Goal: Information Seeking & Learning: Check status

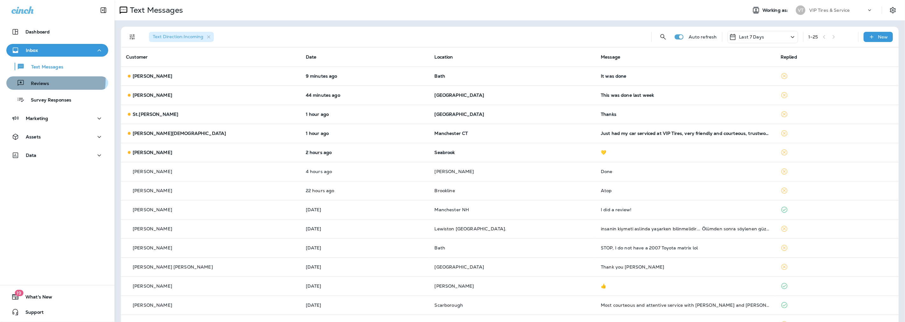
click at [35, 80] on div "Reviews" at bounding box center [29, 83] width 40 height 10
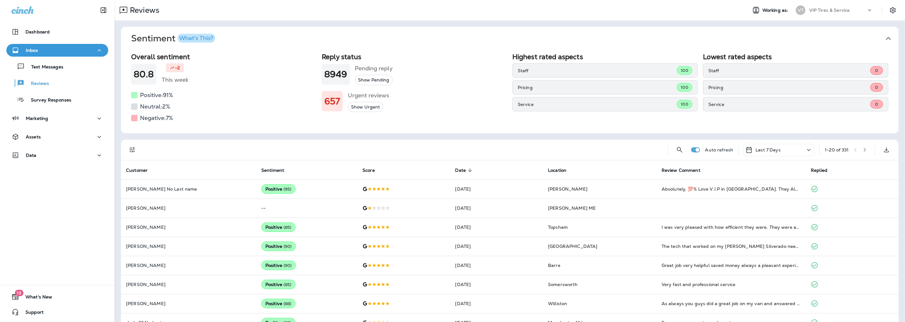
click at [762, 152] on p "Last 7 Days" at bounding box center [768, 149] width 25 height 5
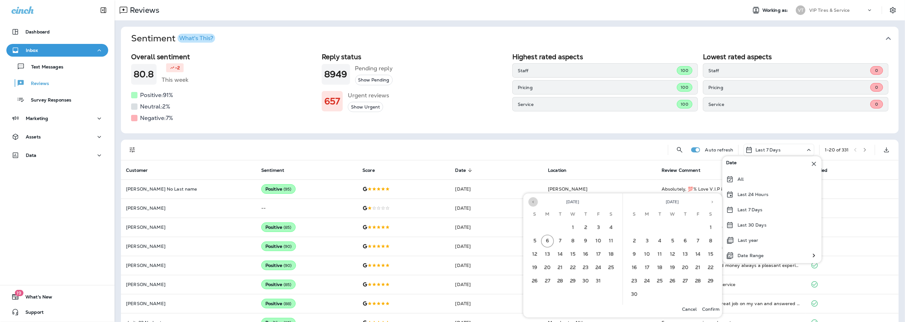
click at [532, 199] on button "Previous month" at bounding box center [534, 202] width 10 height 10
click at [551, 226] on button "1" at bounding box center [548, 228] width 13 height 13
click at [561, 281] on button "30" at bounding box center [560, 281] width 13 height 13
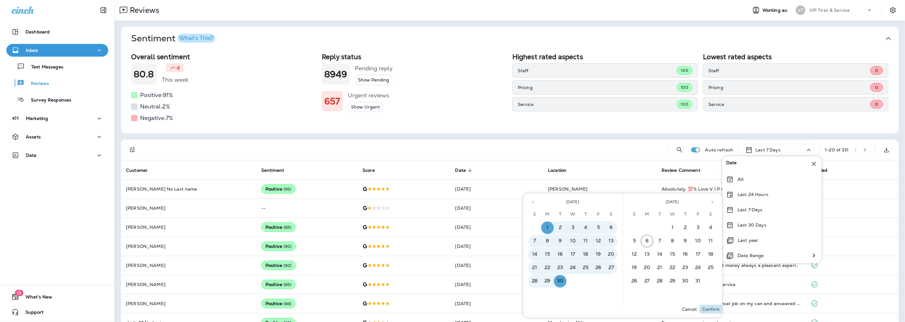
click at [712, 309] on p "Confirm" at bounding box center [712, 309] width 18 height 5
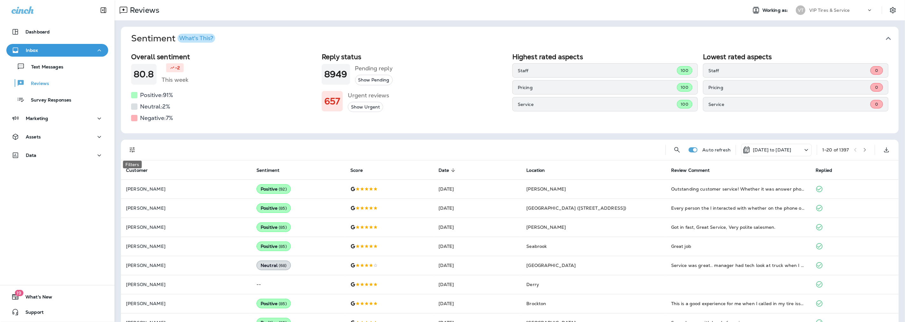
click at [135, 151] on icon "Filters" at bounding box center [133, 150] width 8 height 8
click at [207, 237] on p "Only" at bounding box center [207, 238] width 11 height 5
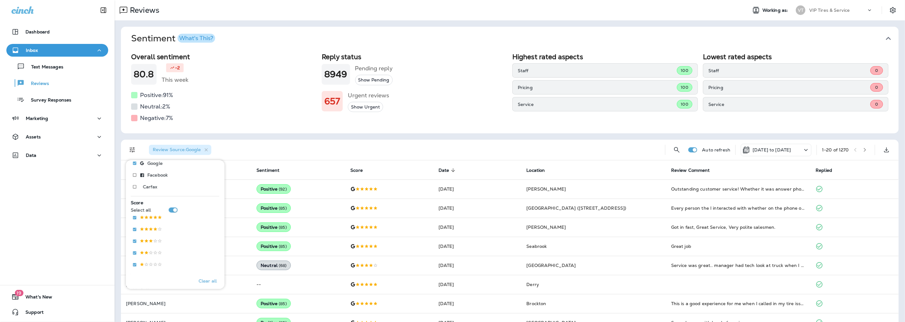
scroll to position [106, 0]
click at [318, 155] on div "Review Source : Google Score : +1" at bounding box center [402, 150] width 517 height 20
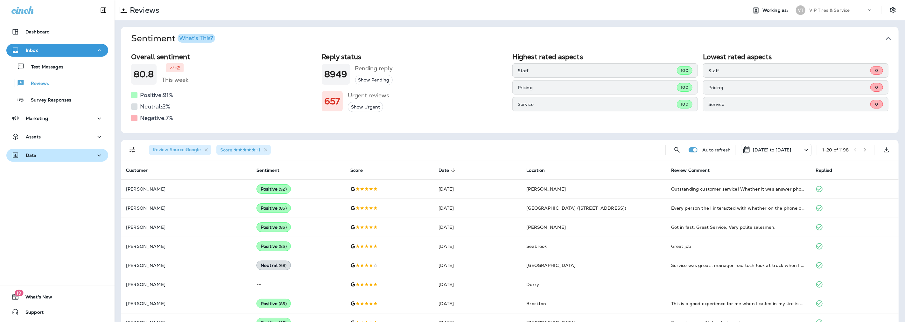
click at [37, 154] on div "Data" at bounding box center [57, 156] width 92 height 8
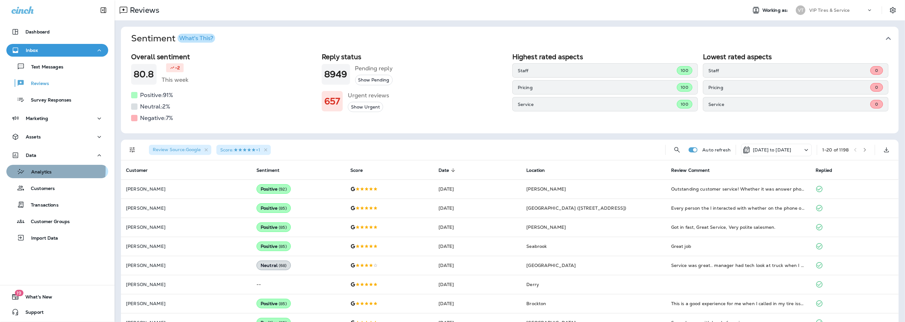
click at [35, 170] on p "Analytics" at bounding box center [38, 172] width 27 height 6
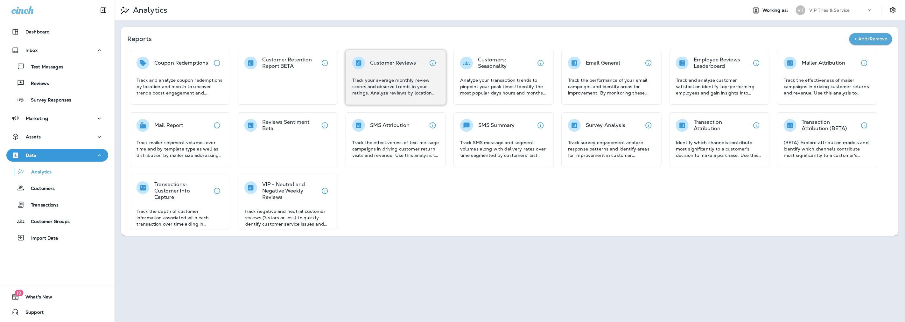
click at [391, 85] on p "Track your average monthly review scores and observe trends in your ratings. An…" at bounding box center [395, 86] width 87 height 19
